Goal: Entertainment & Leisure: Consume media (video, audio)

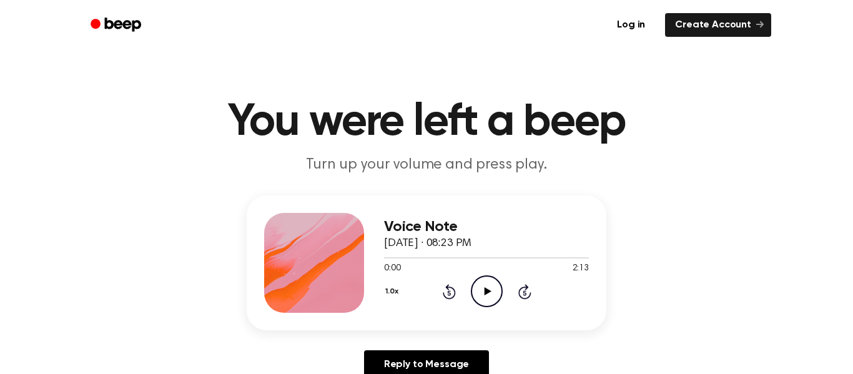
click at [489, 279] on icon "Play Audio" at bounding box center [487, 292] width 32 height 32
click at [482, 308] on div "Voice Note September 30, 2024 · 08:23 PM 0:51 2:13 Your browser does not suppor…" at bounding box center [486, 263] width 205 height 100
click at [489, 297] on icon "Play Audio" at bounding box center [487, 292] width 32 height 32
click at [483, 298] on icon "Play Audio" at bounding box center [487, 292] width 32 height 32
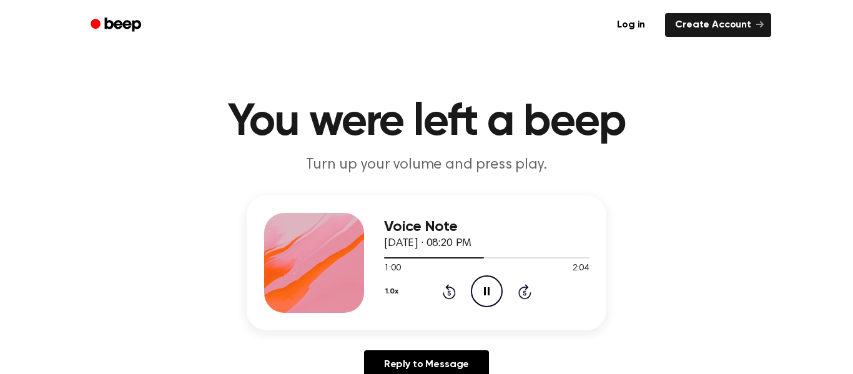
click at [684, 165] on header "You were left a beep Turn up your volume and press play." at bounding box center [426, 138] width 823 height 76
click at [728, 125] on h1 "You were left a beep" at bounding box center [427, 122] width 640 height 45
click at [609, 49] on div "Log in Create Account" at bounding box center [427, 25] width 690 height 50
click at [487, 299] on icon "Play Audio" at bounding box center [487, 292] width 32 height 32
click at [500, 303] on icon "Play Audio" at bounding box center [487, 292] width 32 height 32
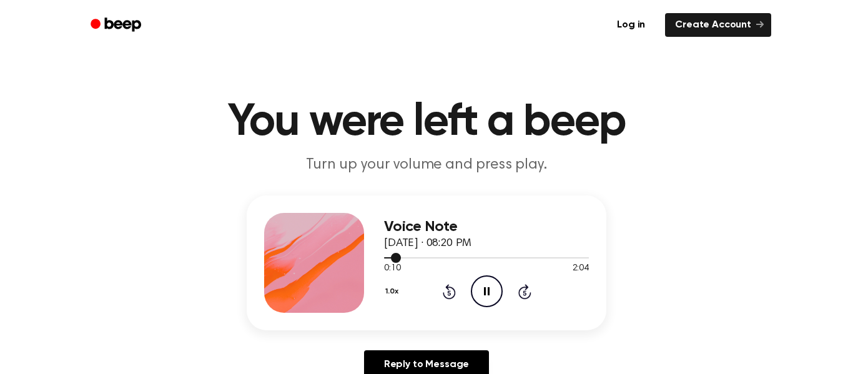
click at [406, 258] on div at bounding box center [486, 257] width 205 height 1
click at [491, 295] on icon "Play Audio" at bounding box center [487, 292] width 32 height 32
click at [586, 254] on div at bounding box center [486, 257] width 205 height 10
